Goal: Find specific page/section: Find specific page/section

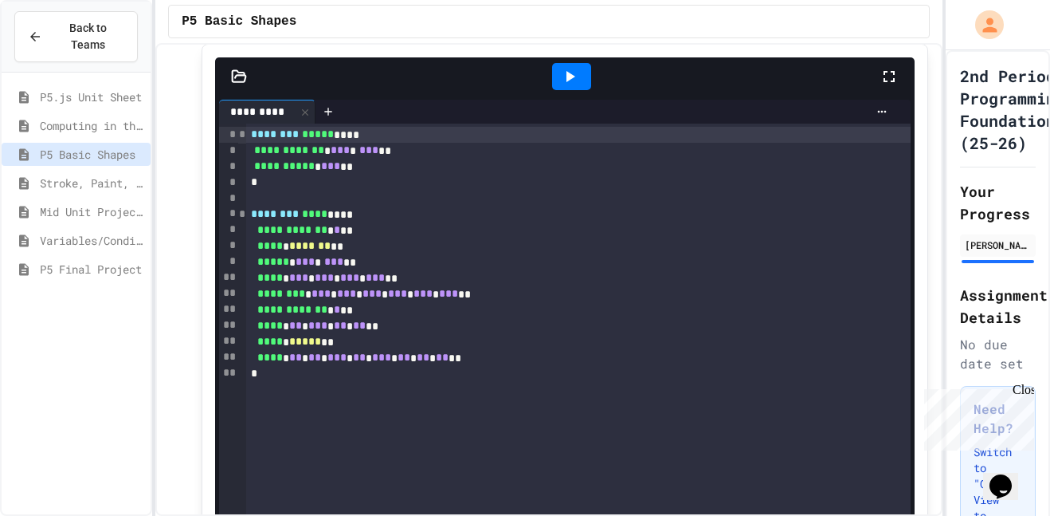
scroll to position [218, 0]
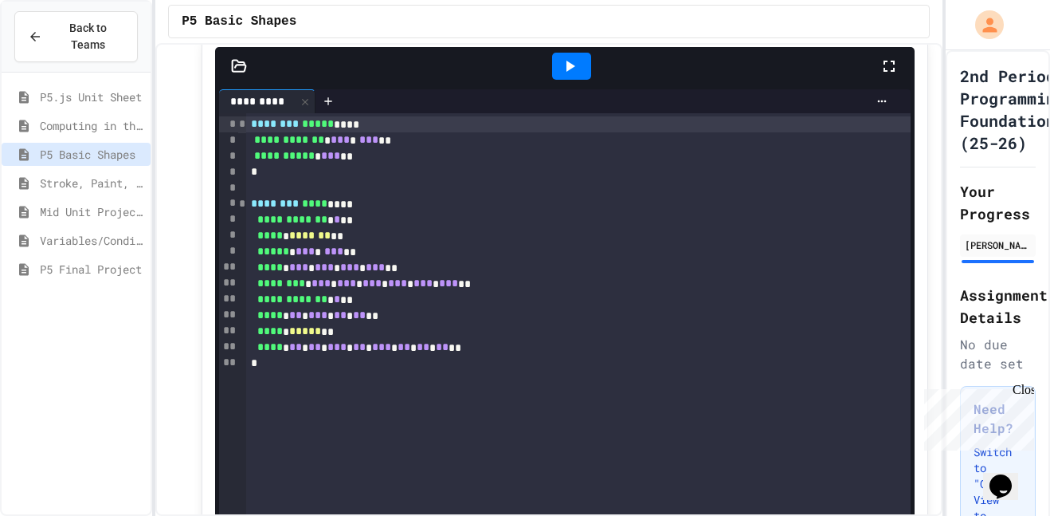
click at [93, 257] on div "P5 Final Project" at bounding box center [76, 268] width 149 height 23
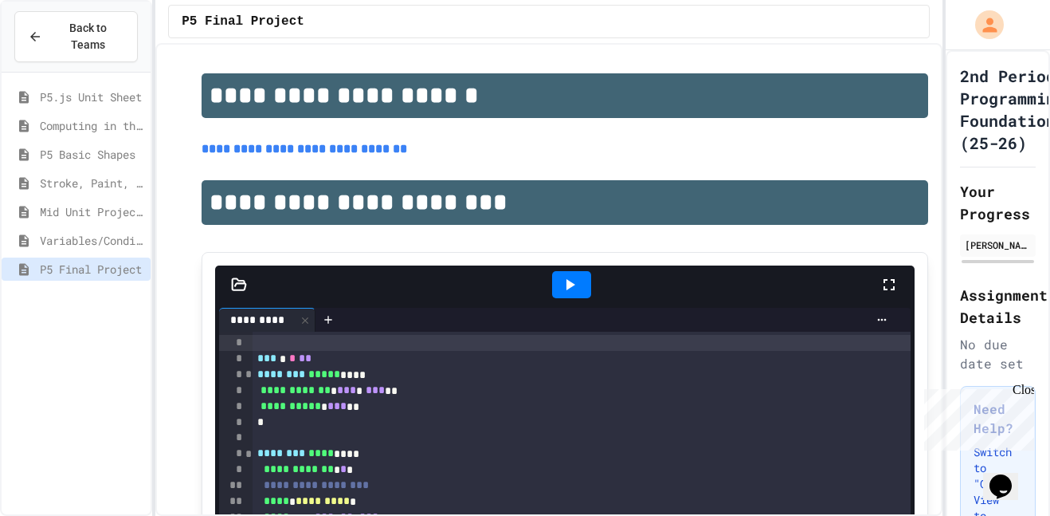
click at [571, 281] on icon at bounding box center [569, 284] width 19 height 19
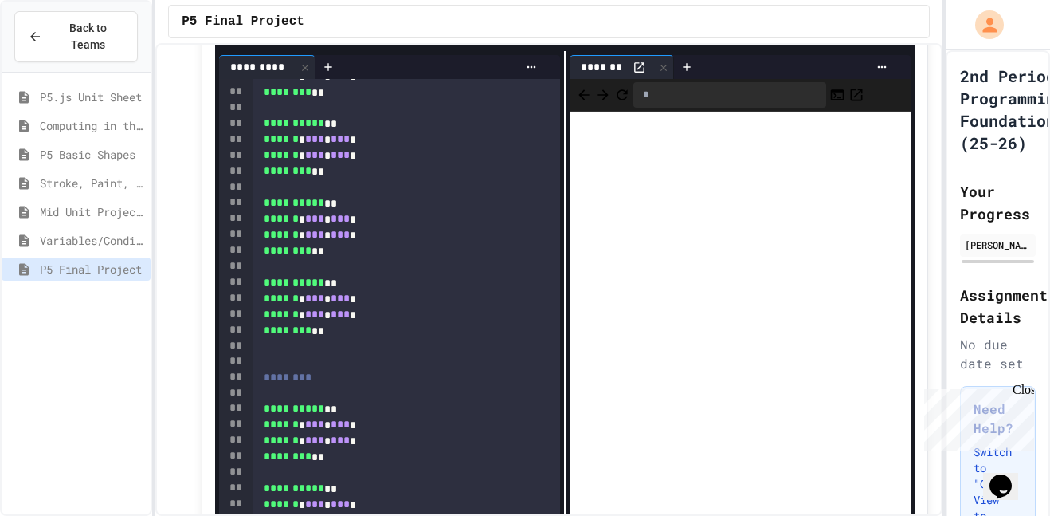
scroll to position [225, 0]
